Goal: Task Accomplishment & Management: Complete application form

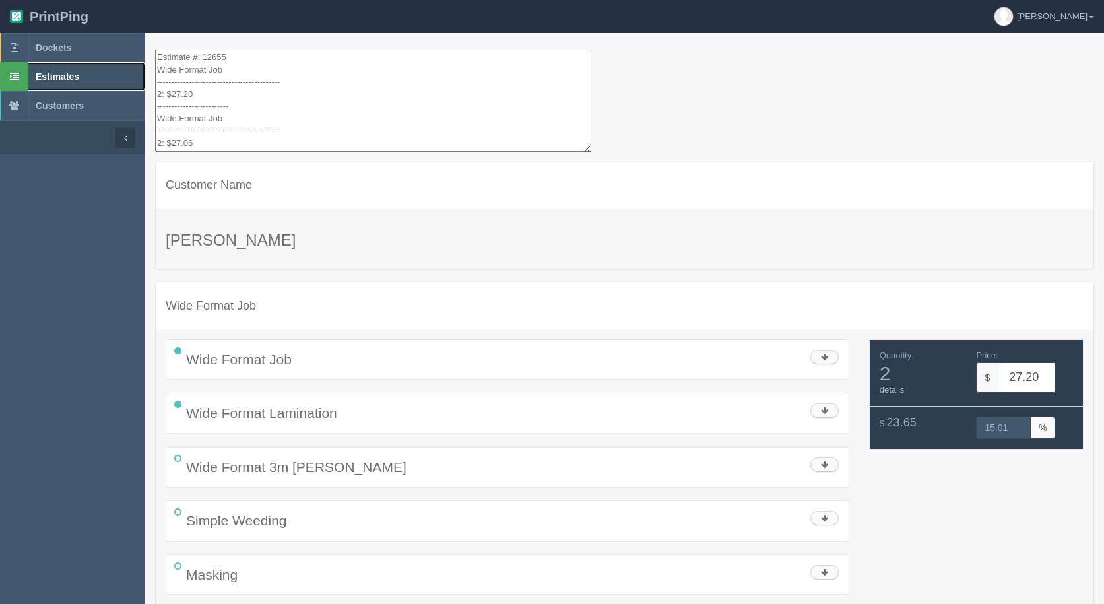
click at [46, 76] on span "Estimates" at bounding box center [58, 76] width 44 height 11
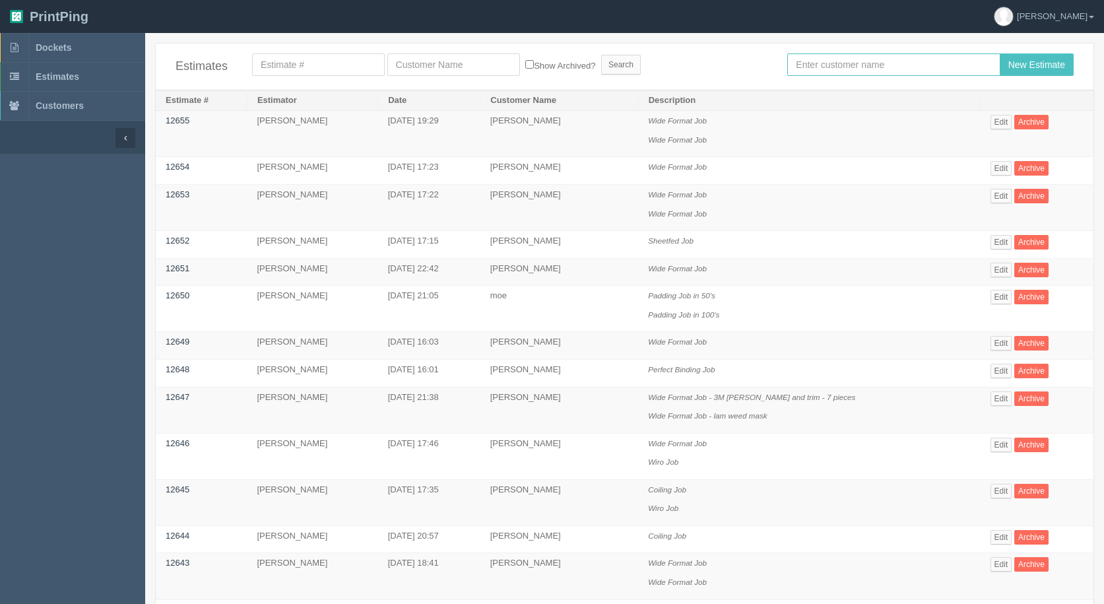
click at [804, 57] on input "text" at bounding box center [893, 64] width 212 height 22
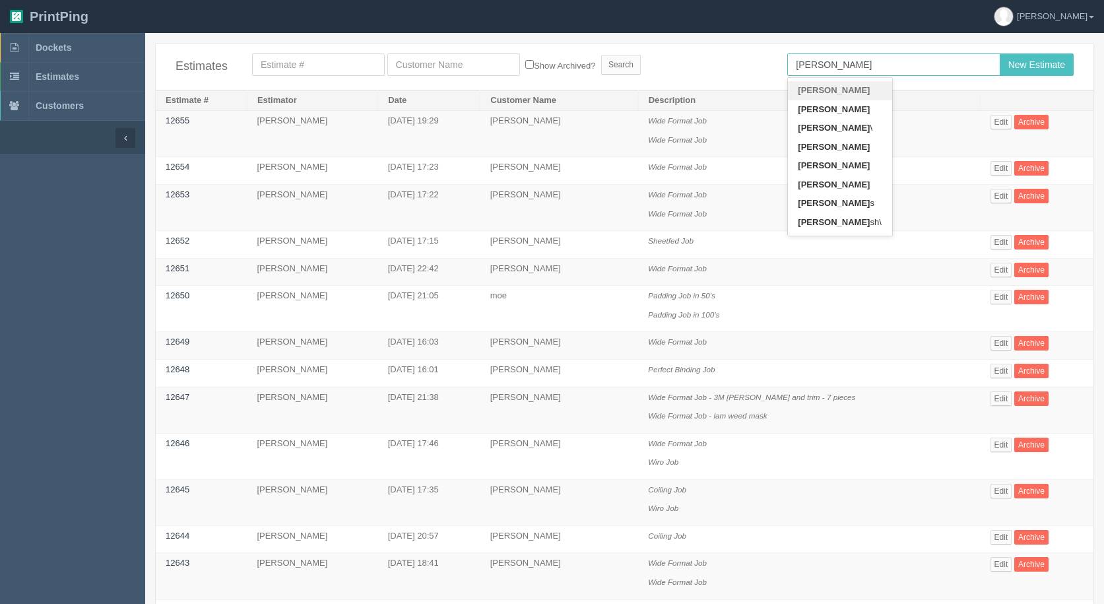
type input "[PERSON_NAME]"
click at [999, 53] on input "New Estimate" at bounding box center [1036, 64] width 74 height 22
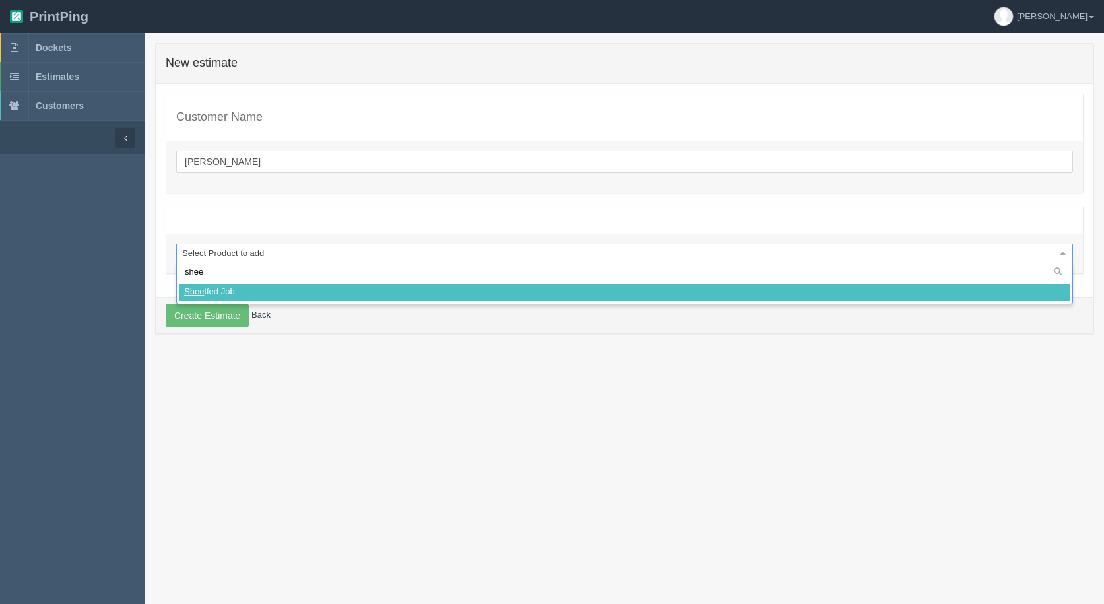
type input "sheet"
select select
select select "0"
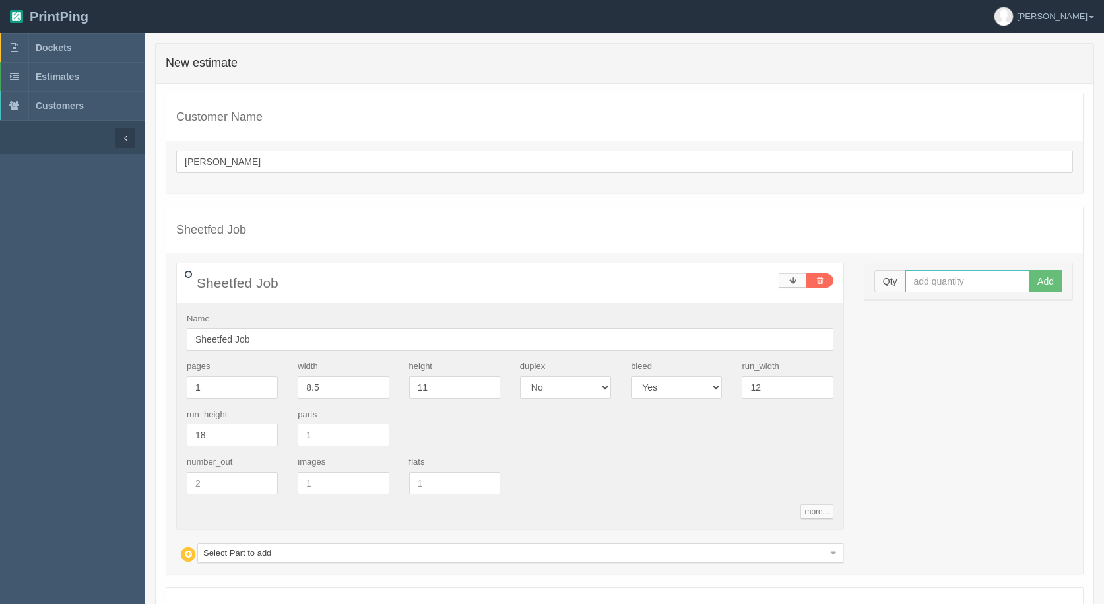
click at [922, 280] on input "text" at bounding box center [967, 281] width 125 height 22
type input "600"
click at [1028, 270] on button "Add" at bounding box center [1045, 281] width 34 height 22
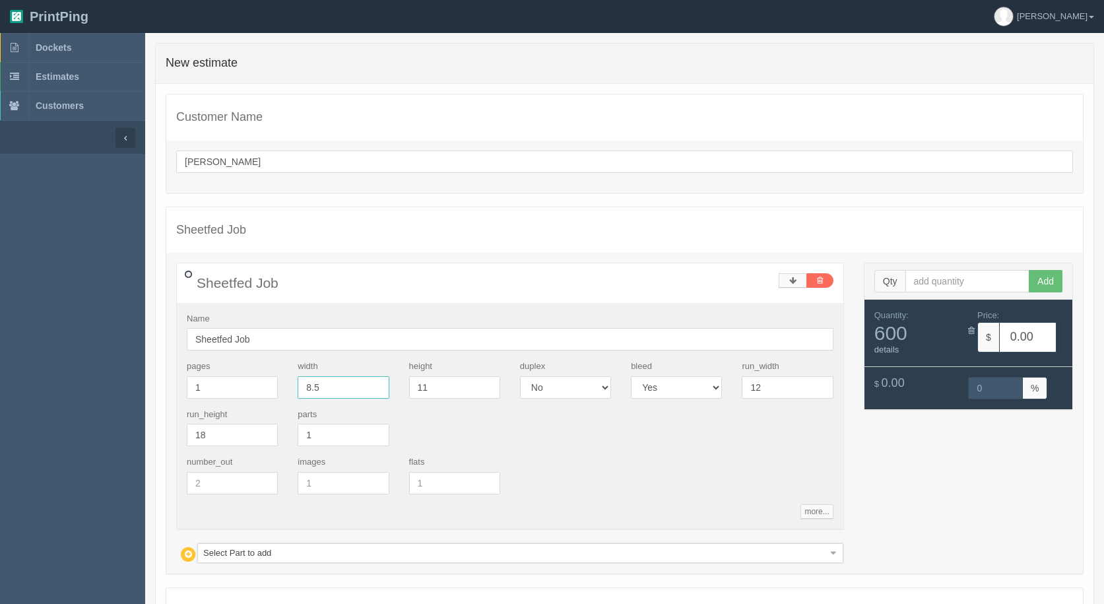
drag, startPoint x: 331, startPoint y: 378, endPoint x: 86, endPoint y: 304, distance: 255.7
click at [114, 319] on section "Dockets Estimates Customers" at bounding box center [552, 385] width 1104 height 705
type input "6"
type input "2"
drag, startPoint x: 261, startPoint y: 554, endPoint x: 261, endPoint y: 548, distance: 6.6
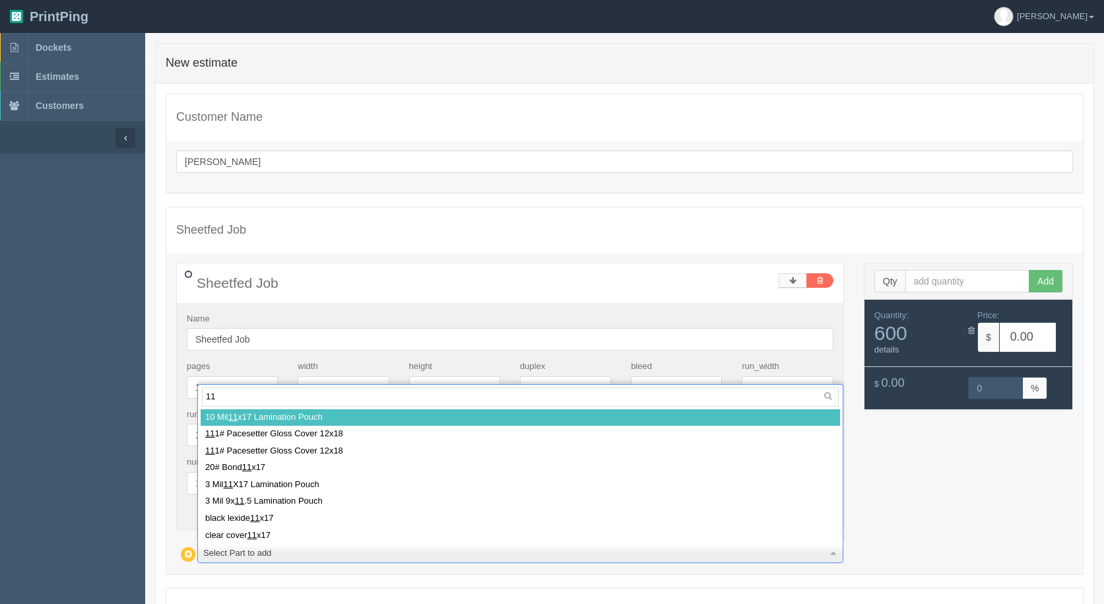
type input "111"
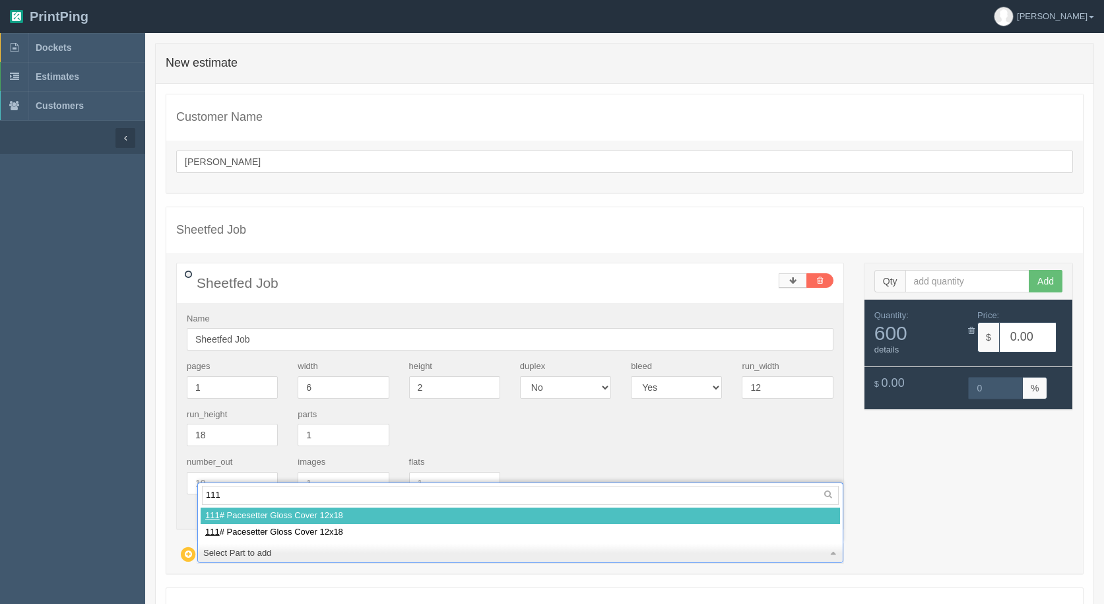
select select
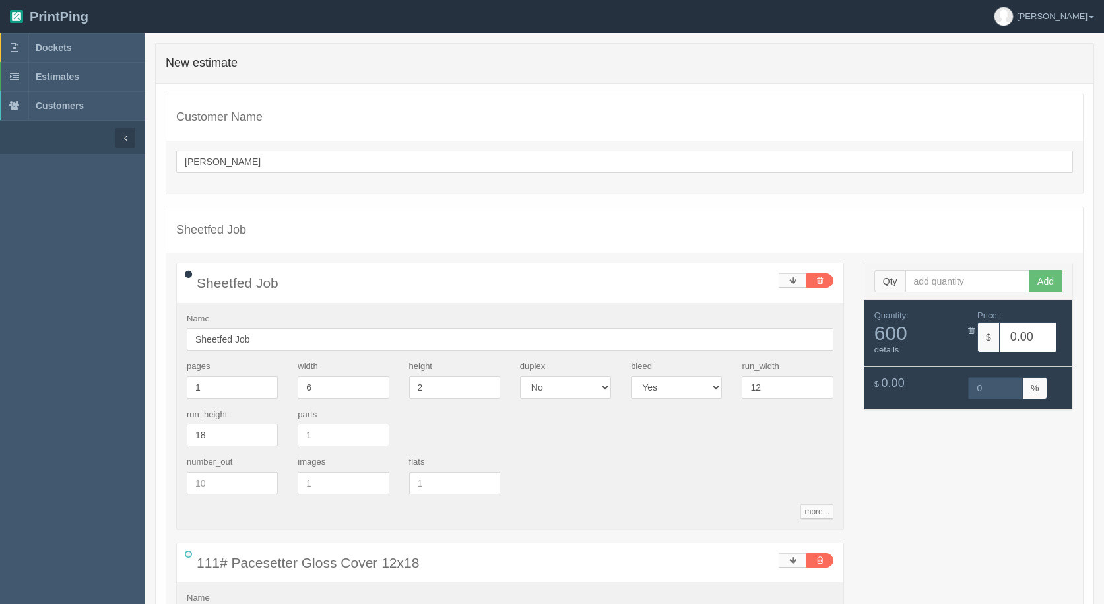
type input "c"
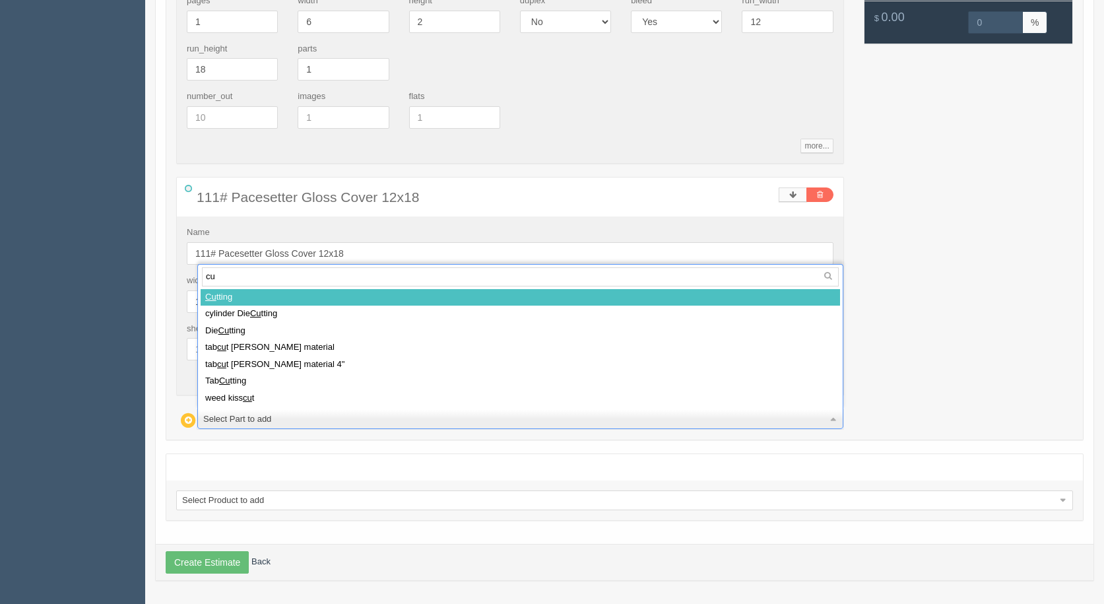
type input "cut"
select select
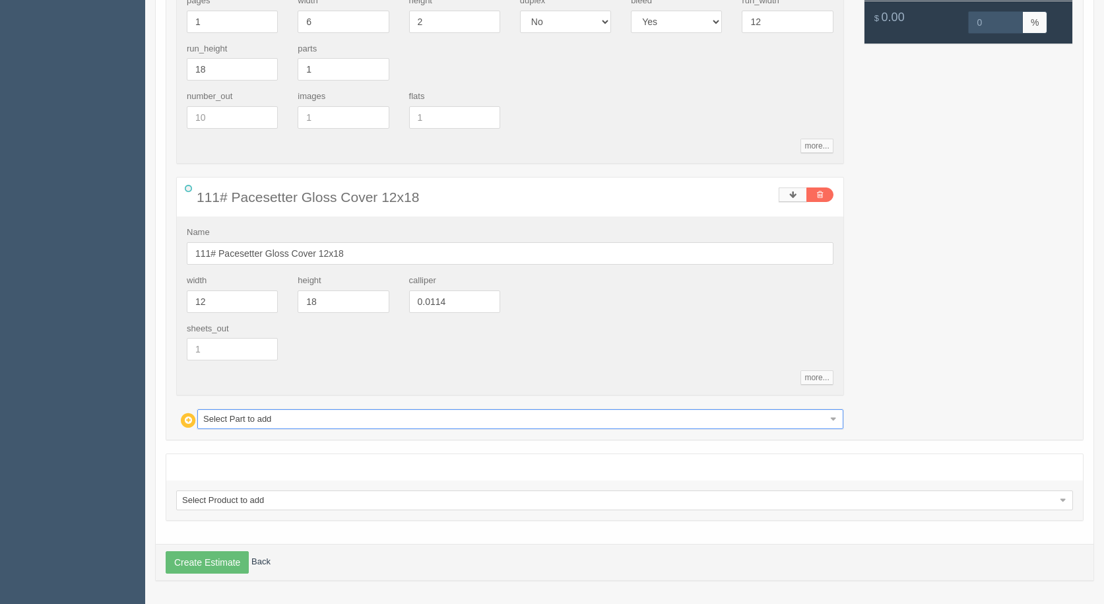
type input "5.20"
type input "100.00"
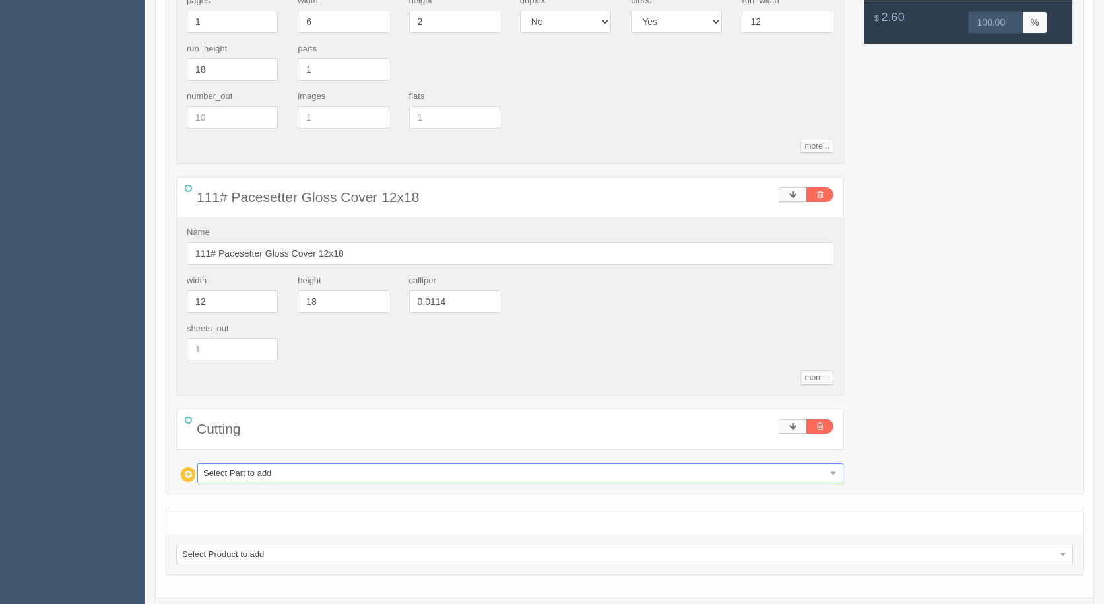
type input "p"
type input "pe"
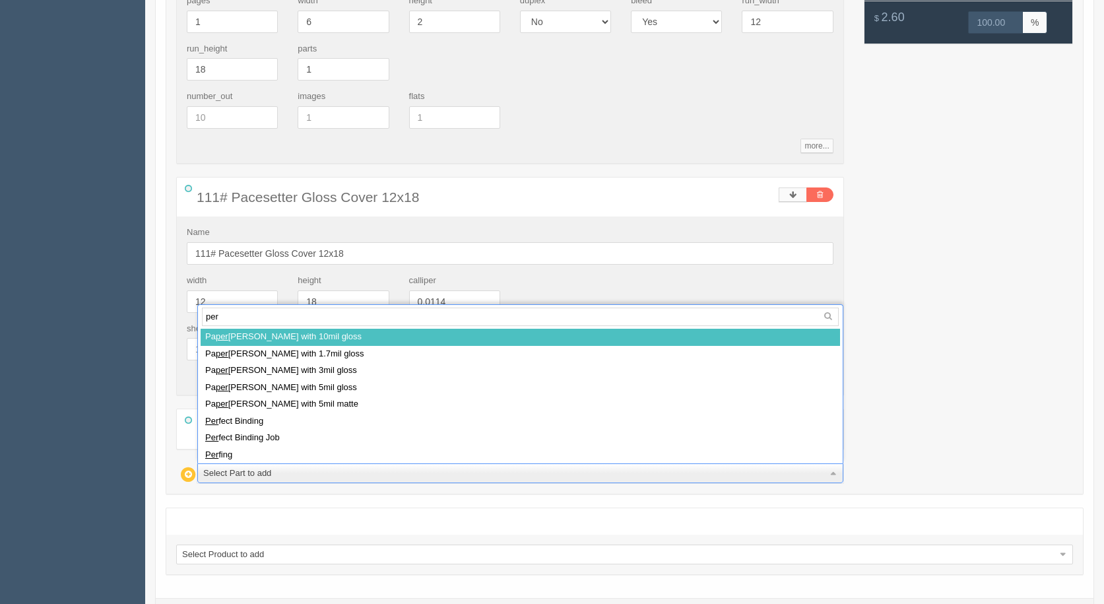
type input "perf"
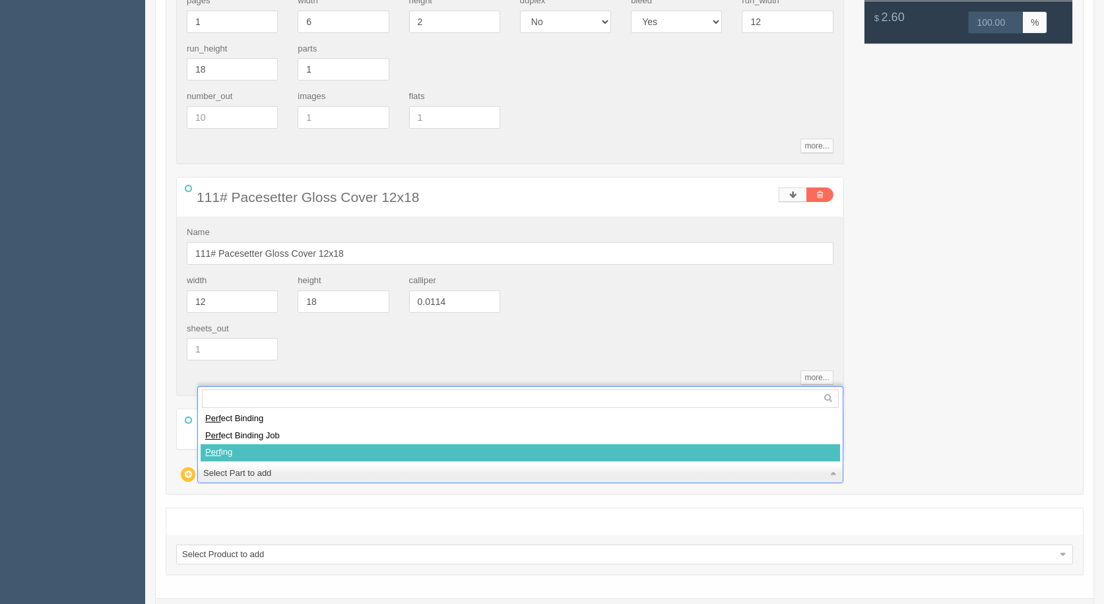
select select
type input "20.15"
type input "29.17"
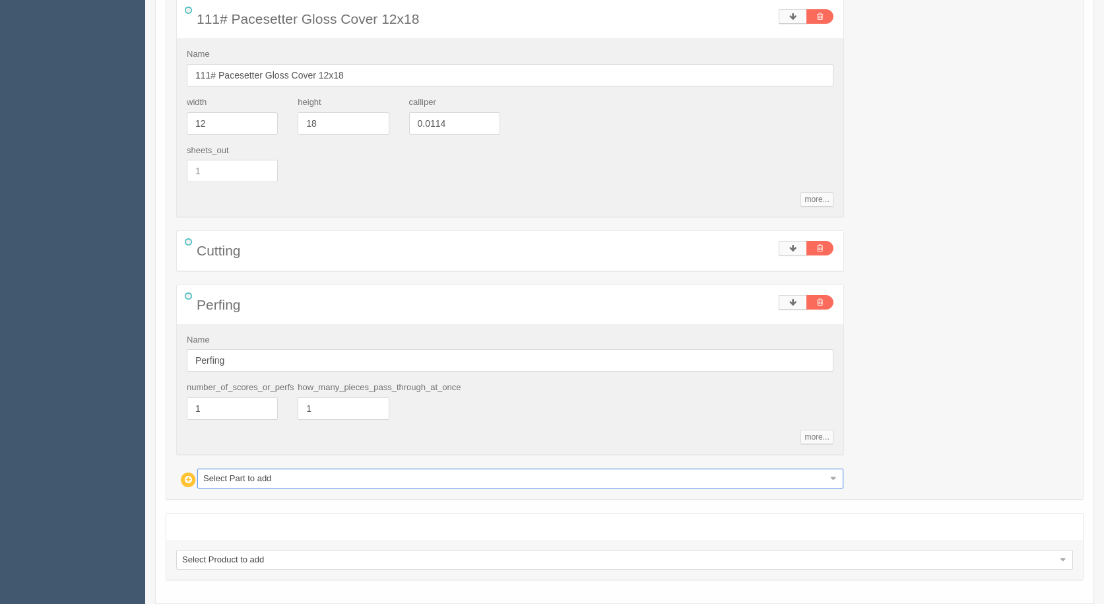
scroll to position [563, 0]
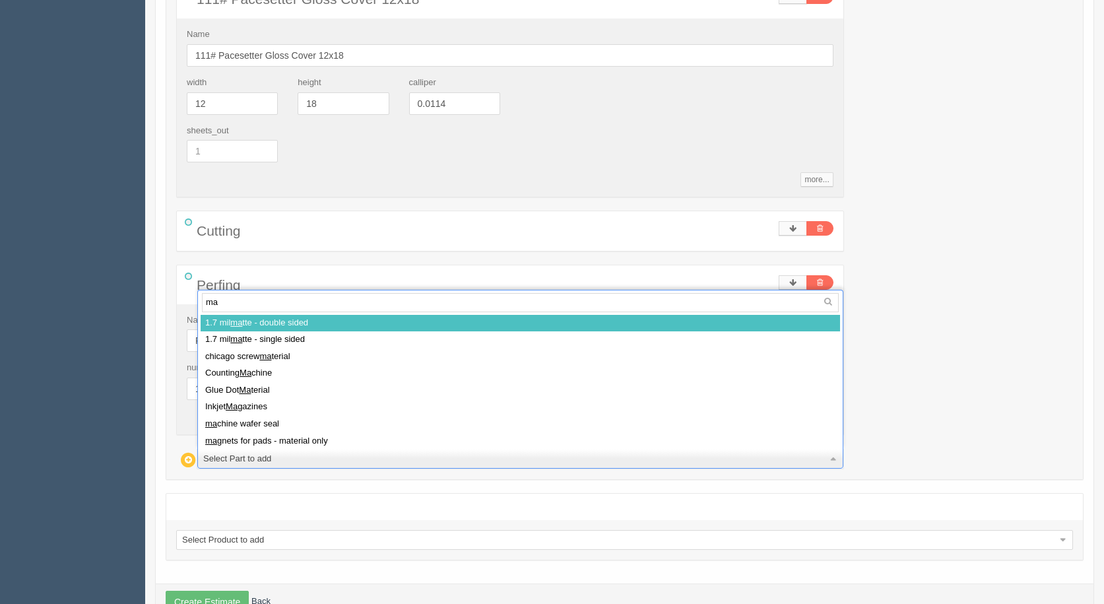
type input "man"
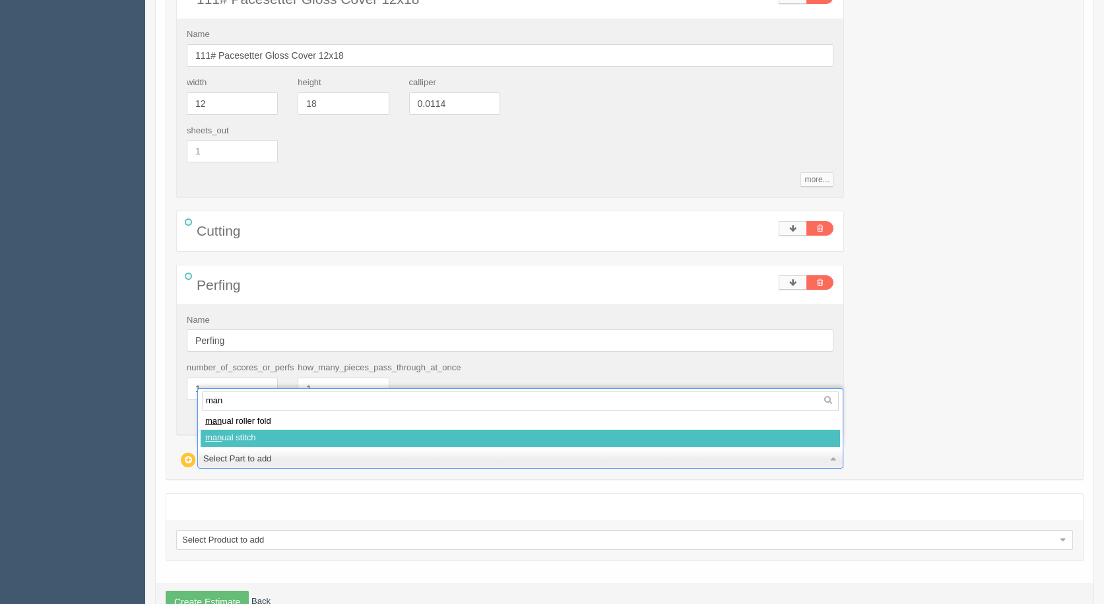
select select
type input "173.64"
type input "16.48"
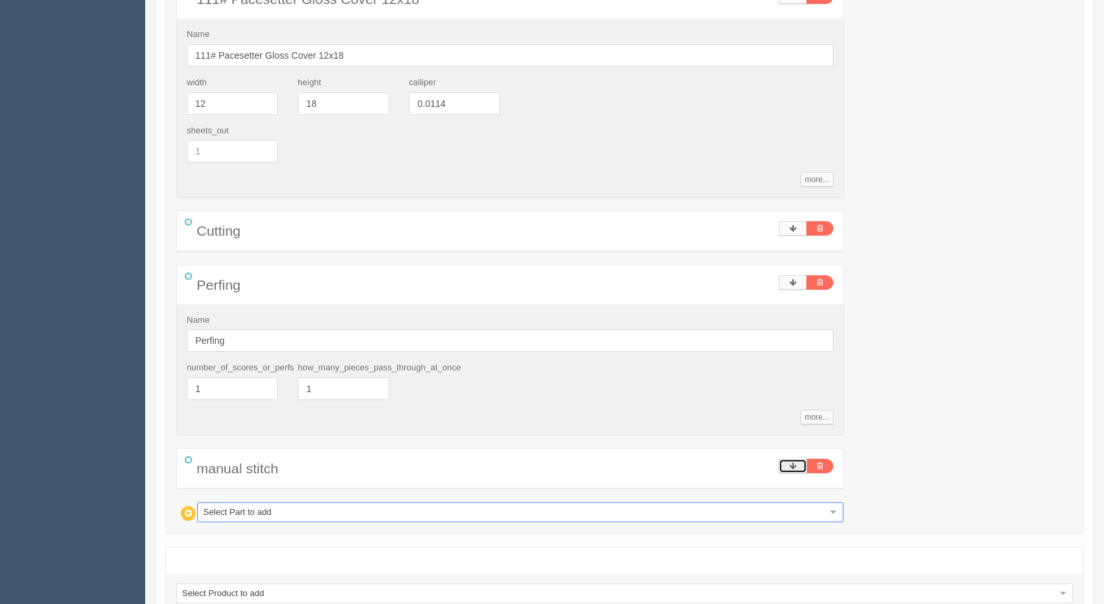
click at [790, 465] on icon at bounding box center [792, 466] width 7 height 8
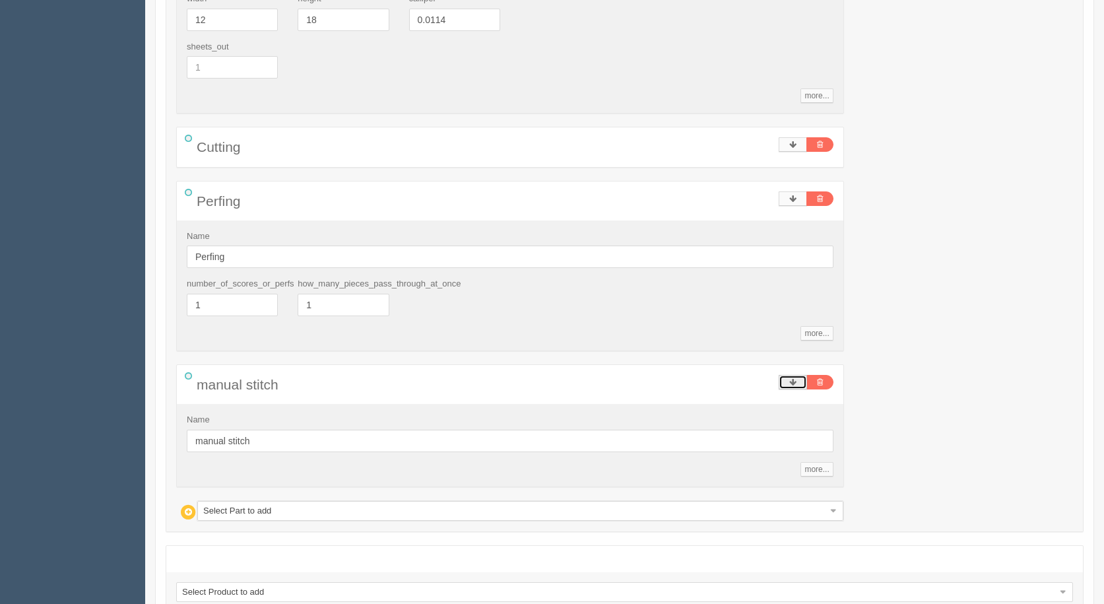
scroll to position [739, 0]
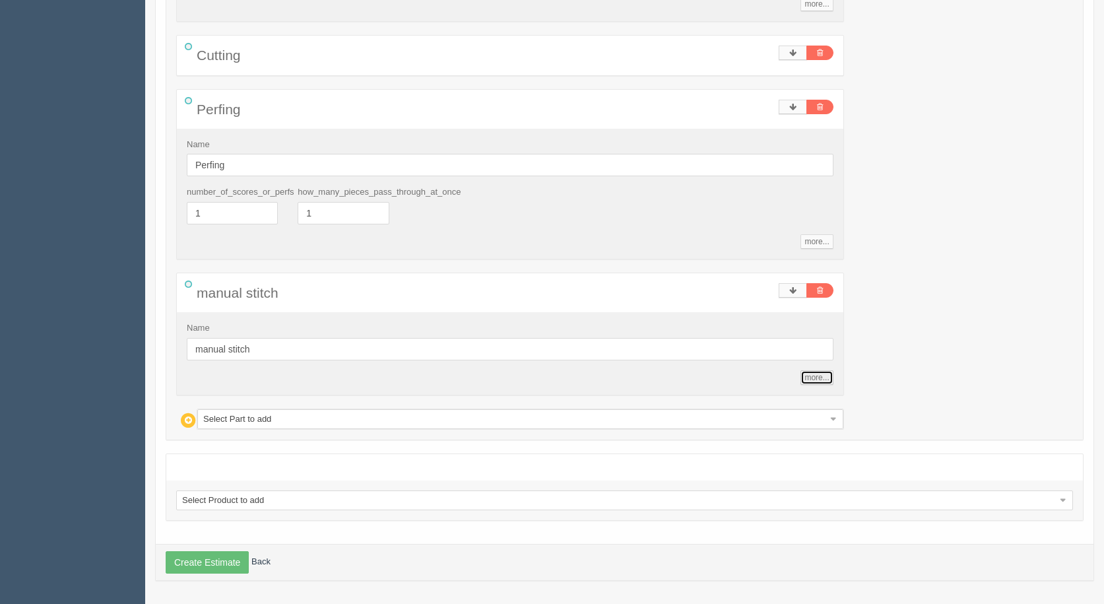
click at [811, 374] on link "more..." at bounding box center [816, 377] width 32 height 15
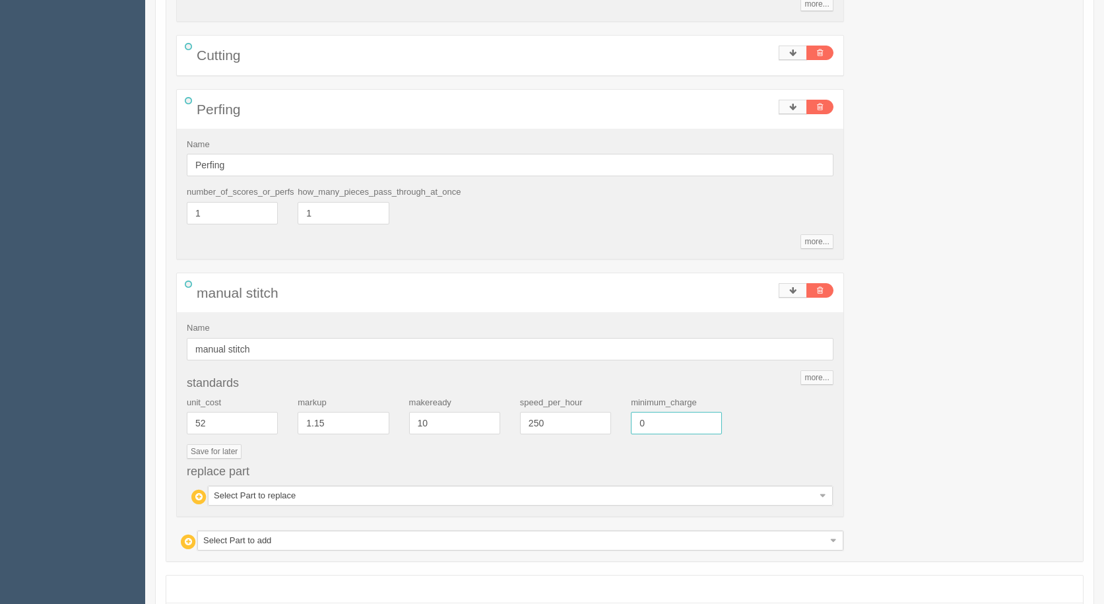
drag, startPoint x: 584, startPoint y: 415, endPoint x: 427, endPoint y: 348, distance: 171.4
click at [486, 387] on div "standards unit_cost 52 markup 1.15 makeready 10 speed_per_hour 250 minimum_char…" at bounding box center [510, 441] width 647 height 129
drag, startPoint x: 663, startPoint y: 422, endPoint x: 501, endPoint y: 371, distance: 169.4
click at [506, 384] on div "standards unit_cost 52 markup 1.15 makeready 10 speed_per_hour 250 minimum_char…" at bounding box center [510, 441] width 647 height 129
type input "5"
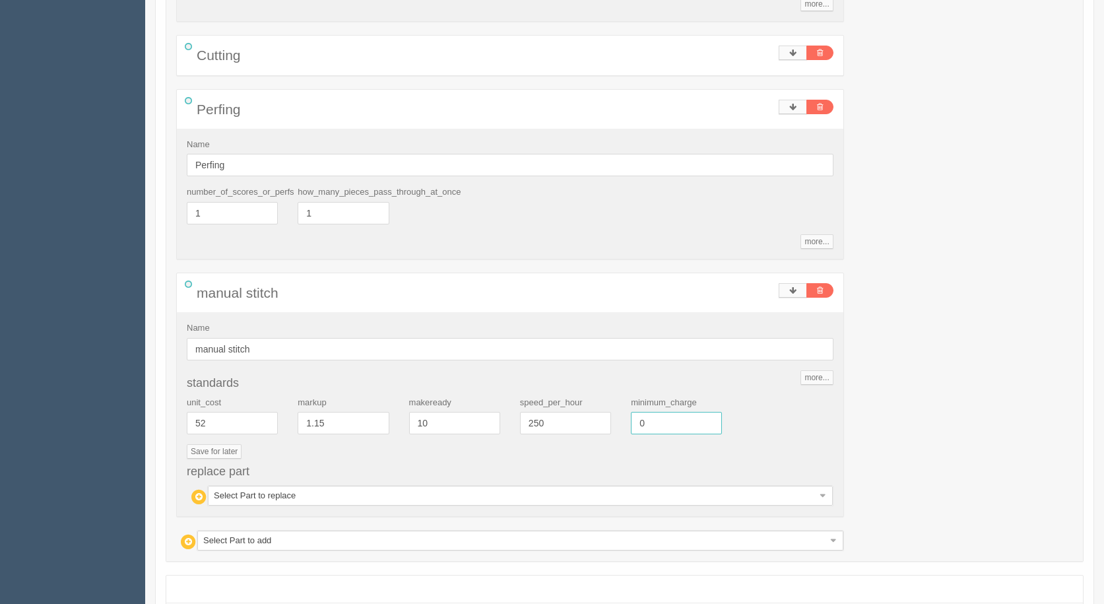
type input "0"
drag, startPoint x: 553, startPoint y: 429, endPoint x: 415, endPoint y: 398, distance: 142.1
click at [415, 400] on div "unit_cost 52 markup 1.15 makeready 10 speed_per_hour 250 minimum_charge 0" at bounding box center [510, 420] width 666 height 48
type input "1000"
type input "66.00"
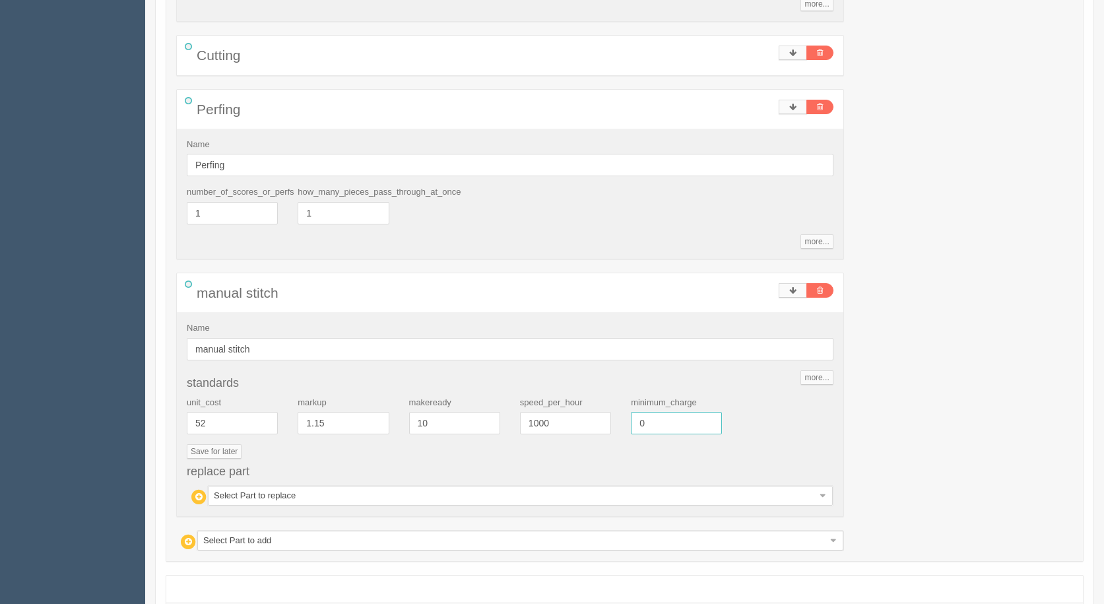
type input "18.98"
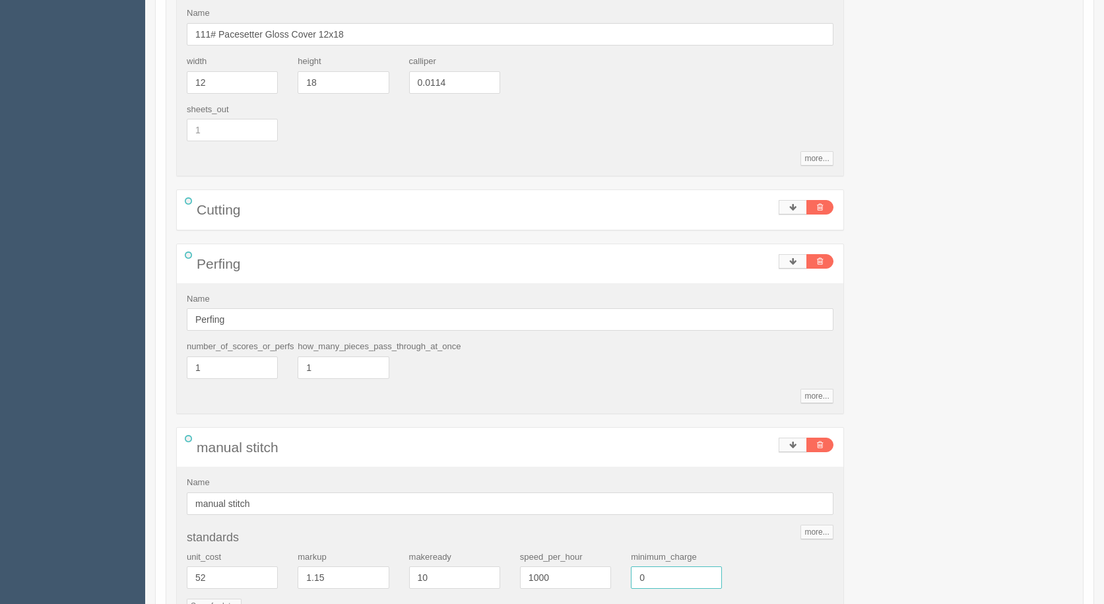
scroll to position [792, 0]
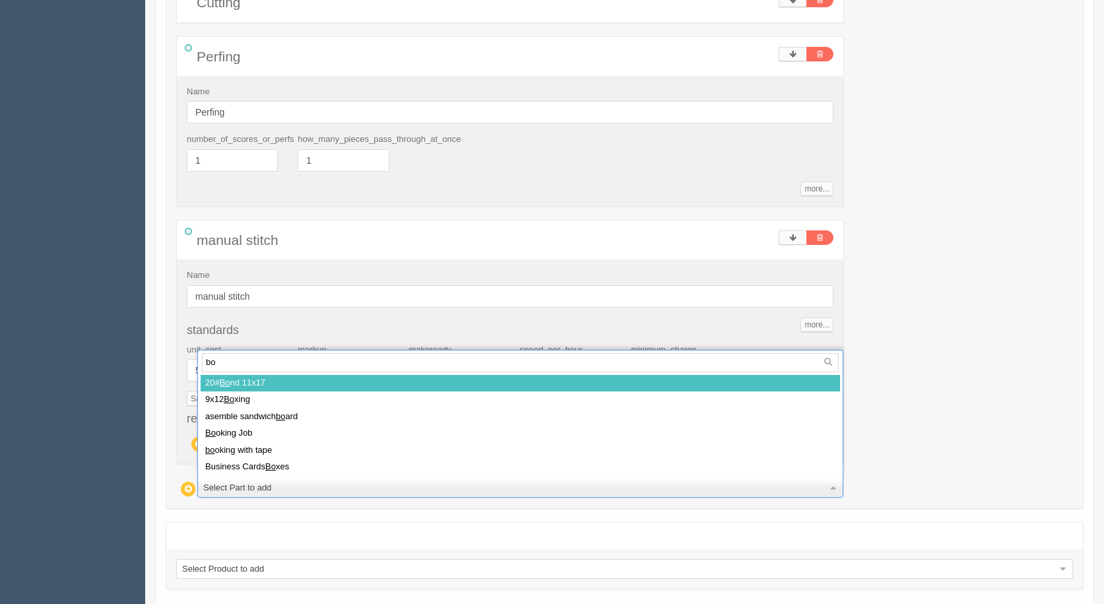
type input "box"
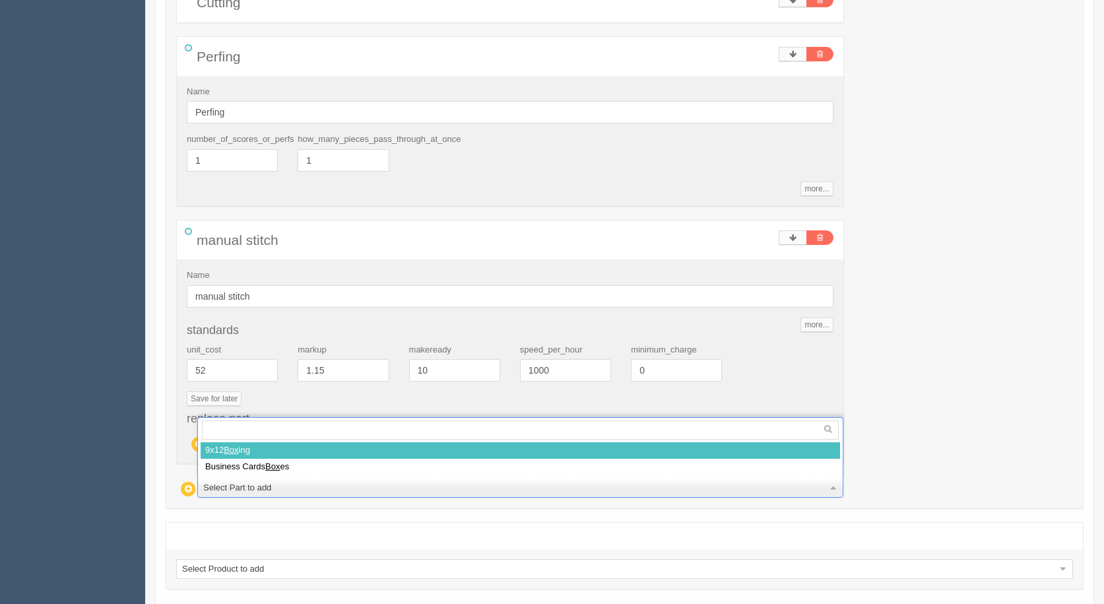
select select
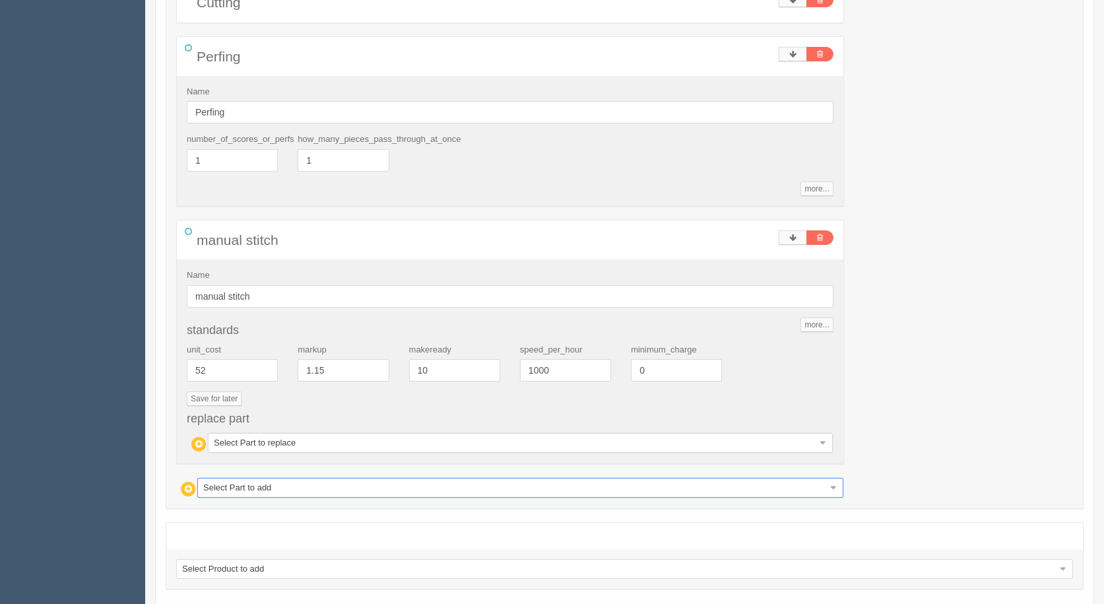
type input "66.99"
type input "18.92"
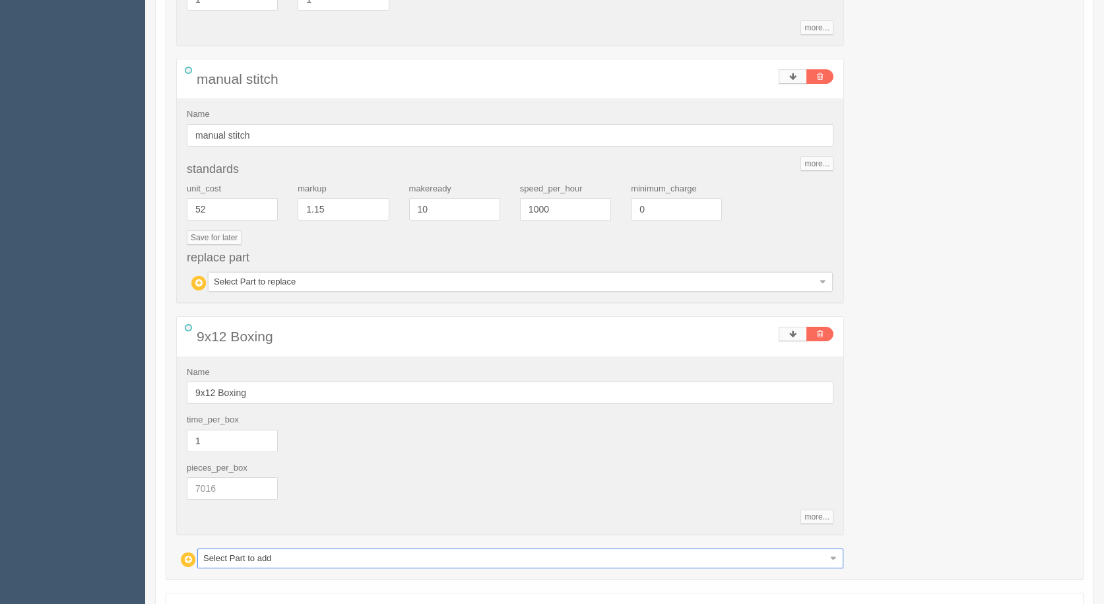
scroll to position [1092, 0]
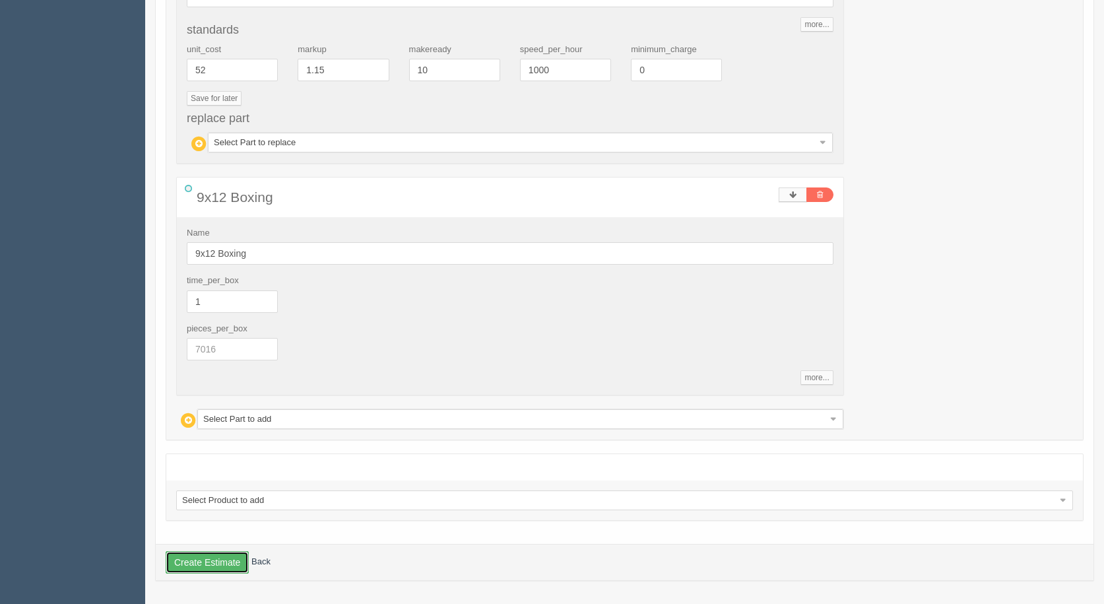
click at [204, 557] on button "Create Estimate" at bounding box center [207, 562] width 83 height 22
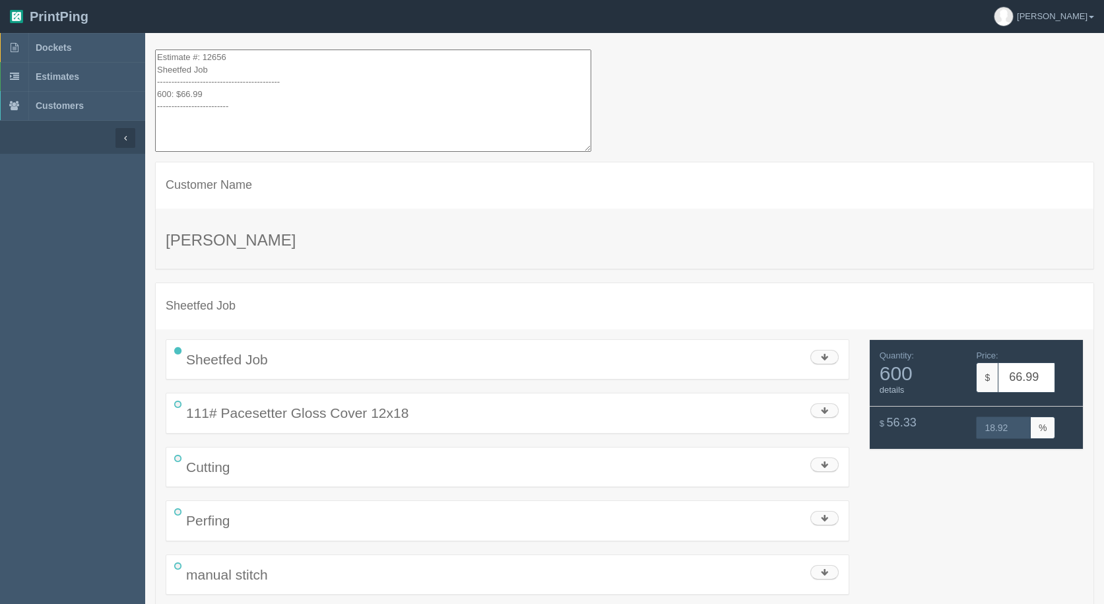
drag, startPoint x: 236, startPoint y: 117, endPoint x: 36, endPoint y: -57, distance: 265.1
click at [36, 0] on html "PrintPing Gerry Administration Edit account ( info@allrushbindery.com ) Logout …" at bounding box center [552, 353] width 1104 height 707
